Goal: Transaction & Acquisition: Subscribe to service/newsletter

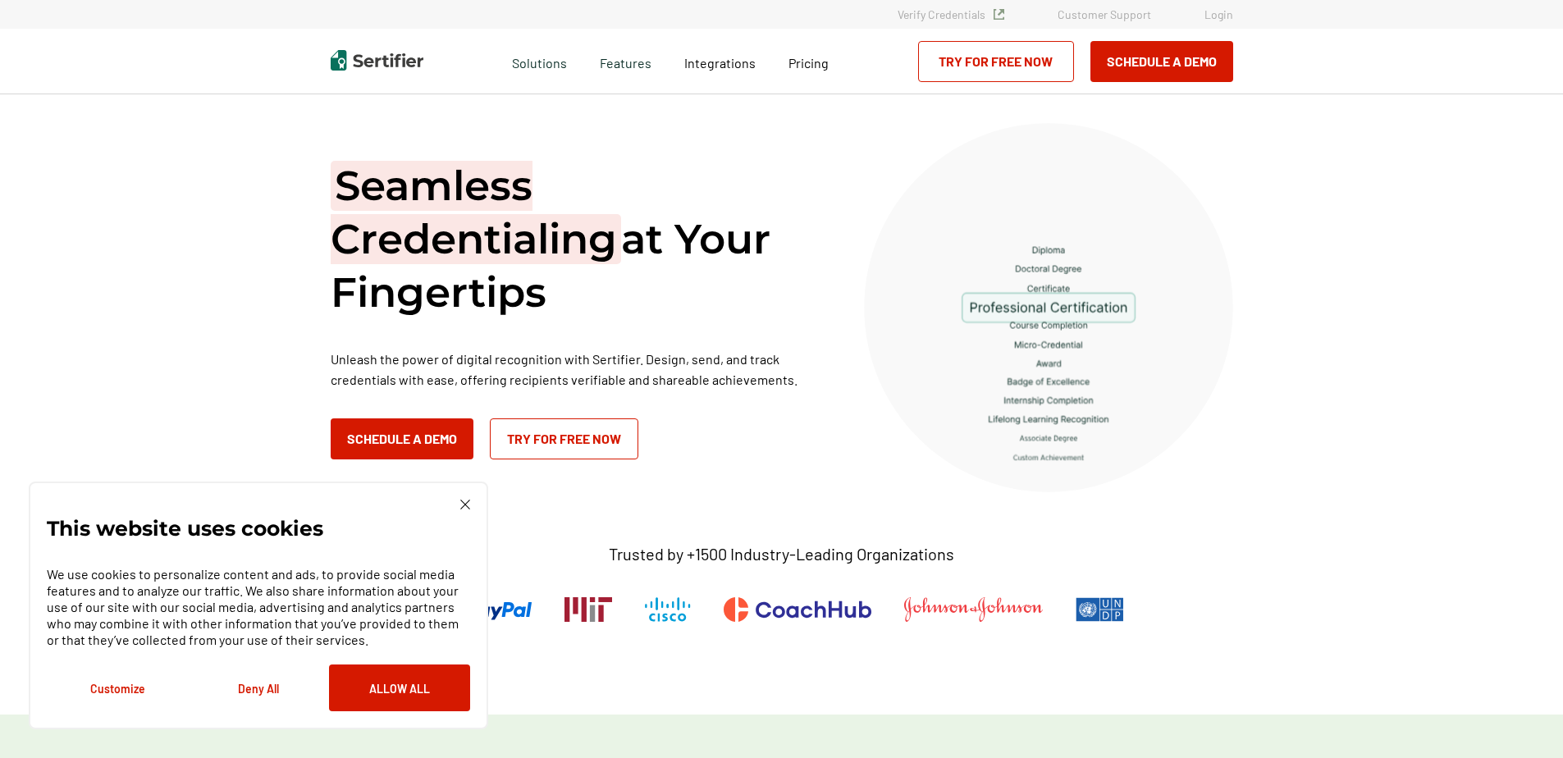
click at [464, 505] on img at bounding box center [465, 505] width 10 height 10
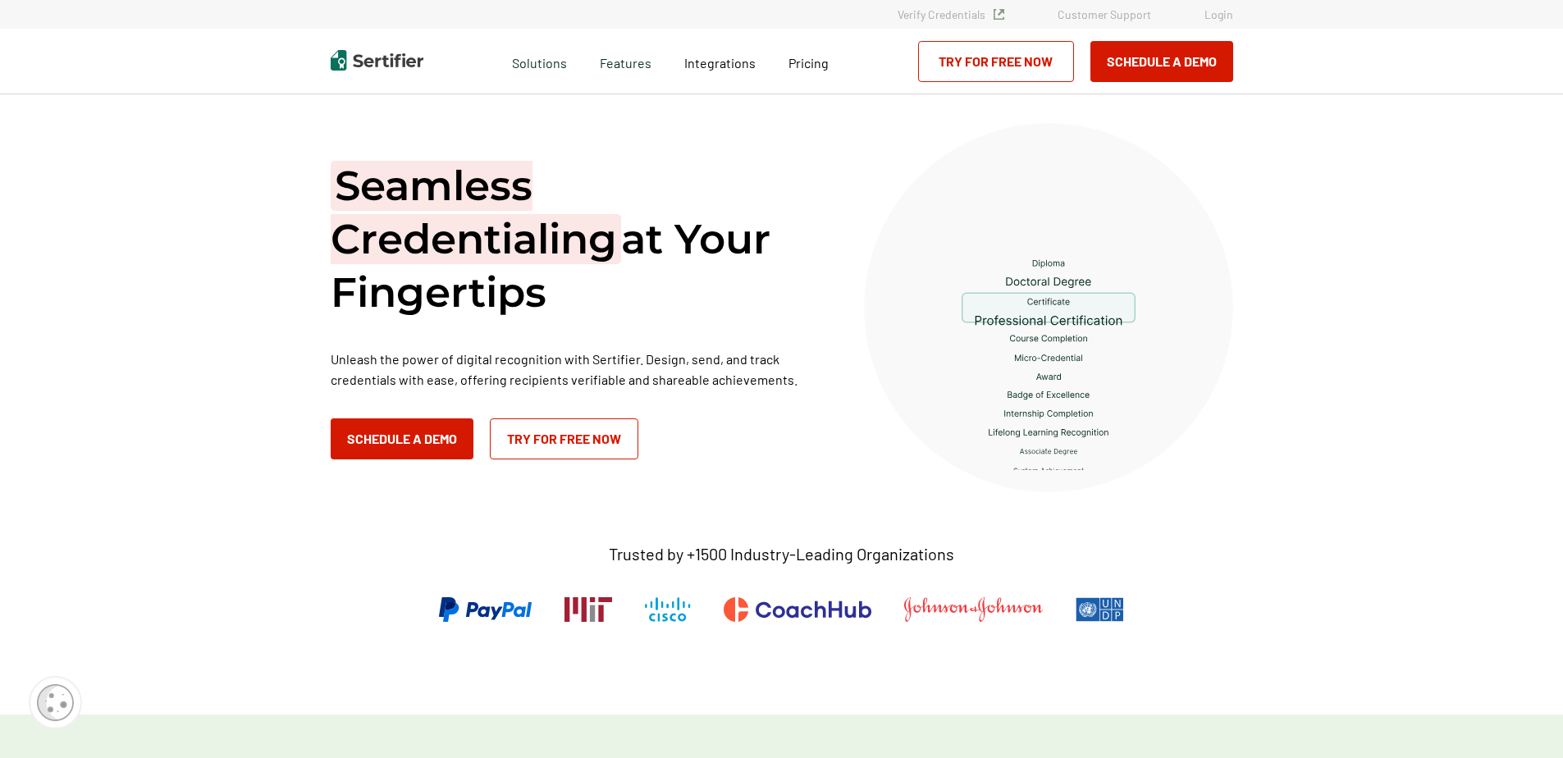
click at [615, 450] on link "Try for Free Now" at bounding box center [564, 439] width 149 height 41
